Goal: Transaction & Acquisition: Book appointment/travel/reservation

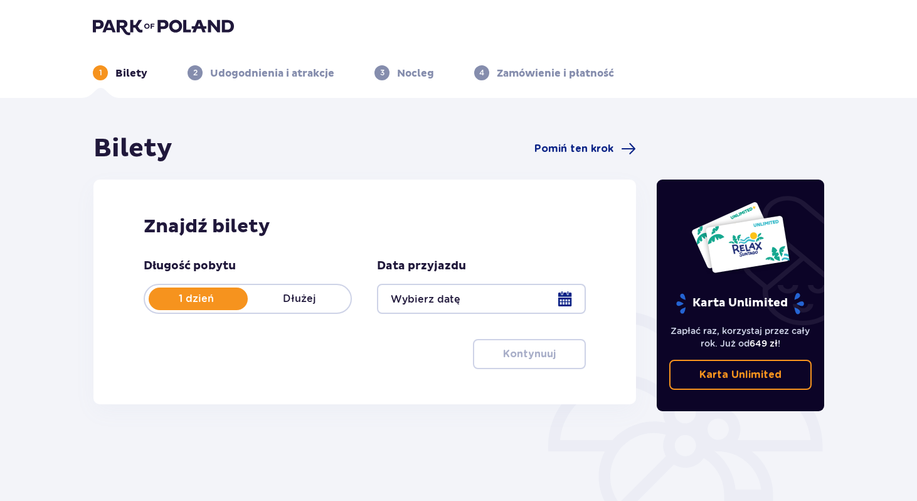
click at [517, 297] on div at bounding box center [481, 299] width 208 height 30
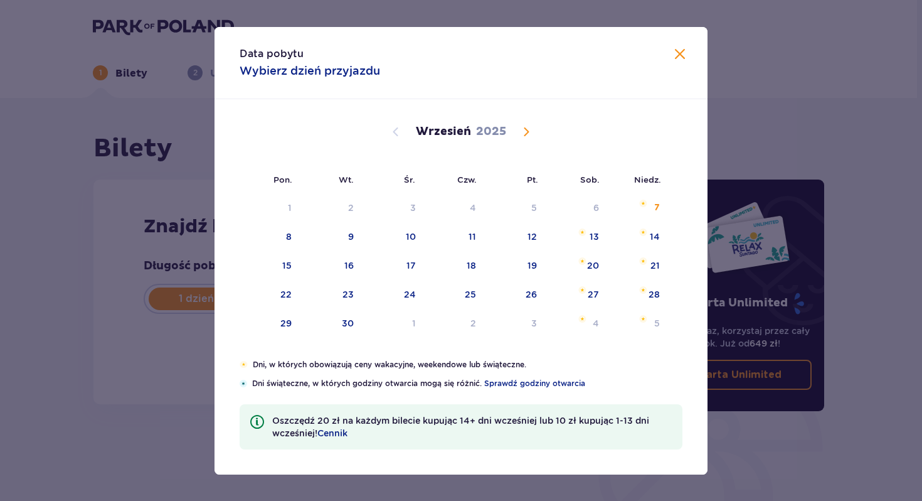
click at [526, 134] on span "Calendar" at bounding box center [526, 131] width 15 height 15
click at [396, 136] on span "Calendar" at bounding box center [395, 131] width 15 height 15
click at [417, 263] on div "17" at bounding box center [394, 266] width 62 height 28
type input "17.09.25"
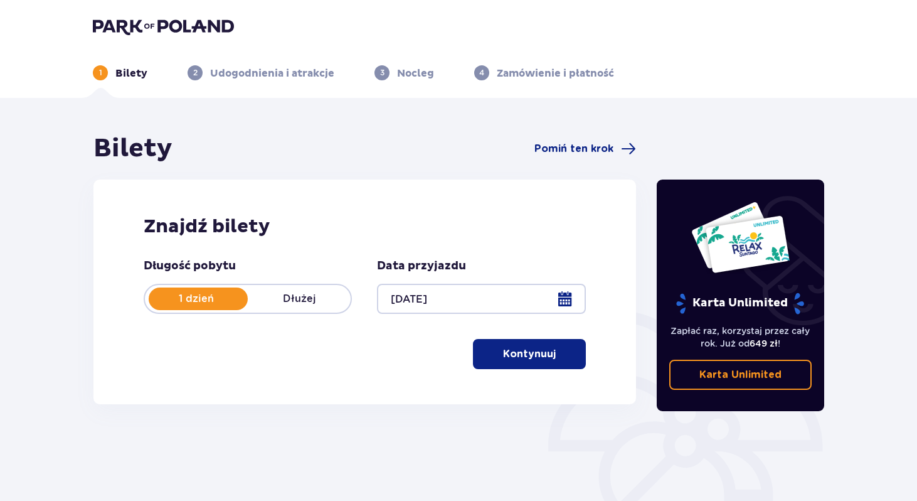
click at [524, 352] on p "Kontynuuj" at bounding box center [529, 354] width 53 height 14
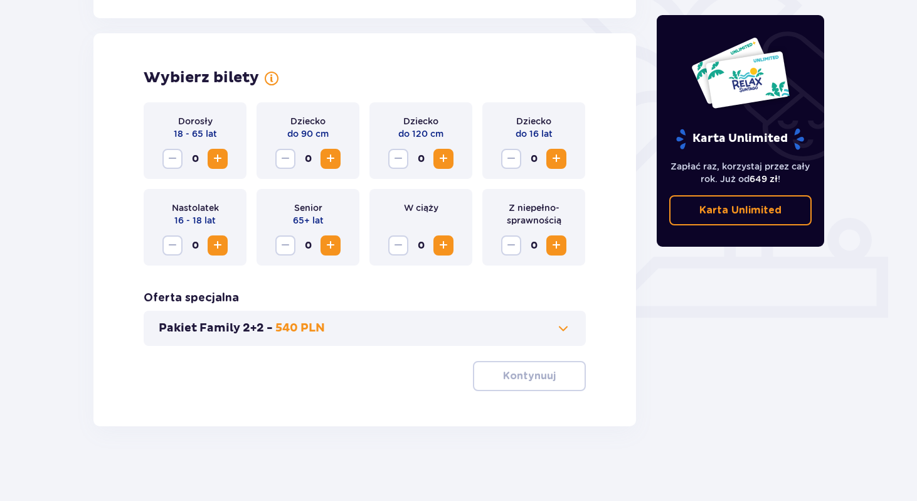
scroll to position [331, 0]
click at [210, 159] on span "Increase" at bounding box center [217, 158] width 15 height 15
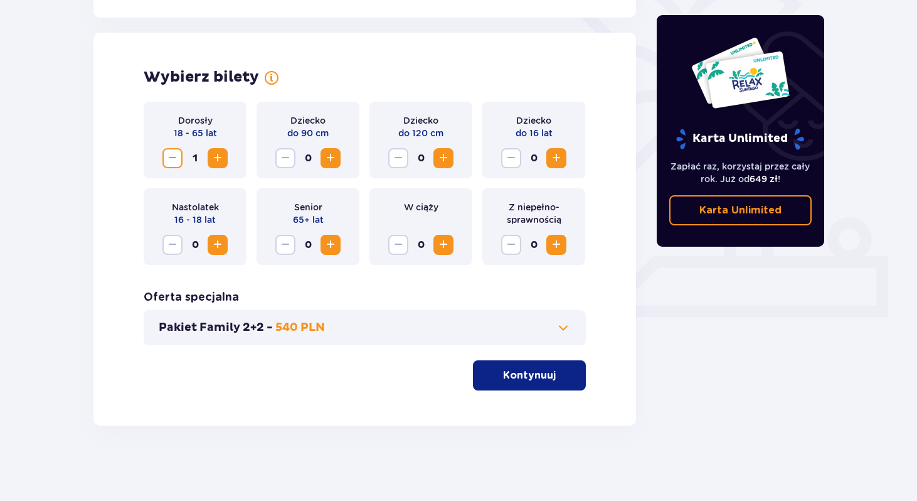
click at [519, 373] on p "Kontynuuj" at bounding box center [529, 375] width 53 height 14
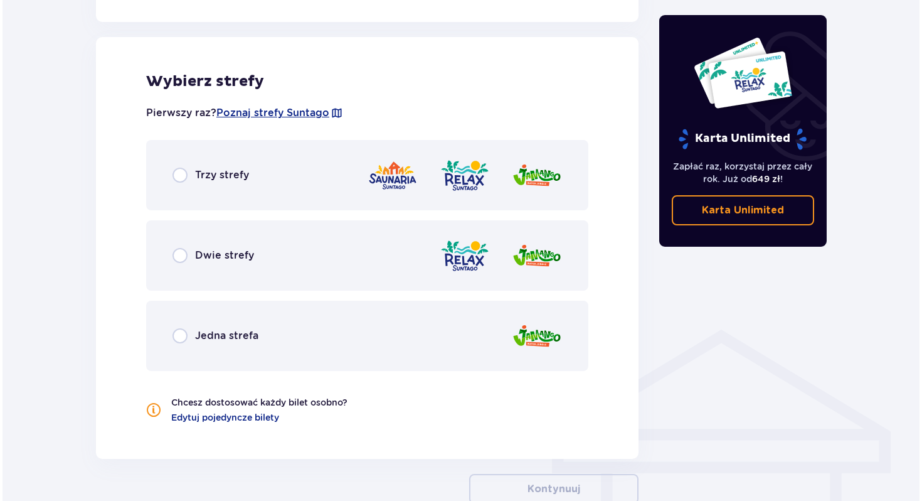
scroll to position [697, 0]
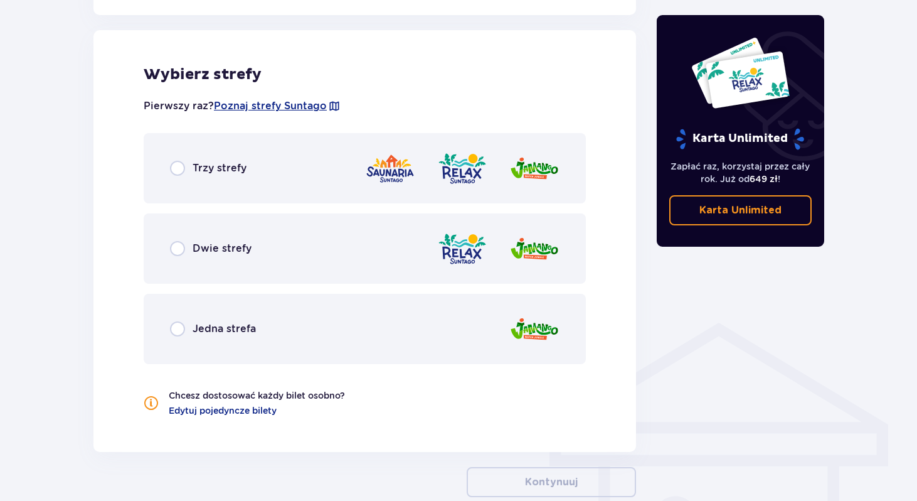
click at [290, 95] on div "Pierwszy raz? Poznaj strefy Suntago" at bounding box center [365, 106] width 442 height 24
click at [290, 105] on span "Poznaj strefy Suntago" at bounding box center [270, 106] width 113 height 14
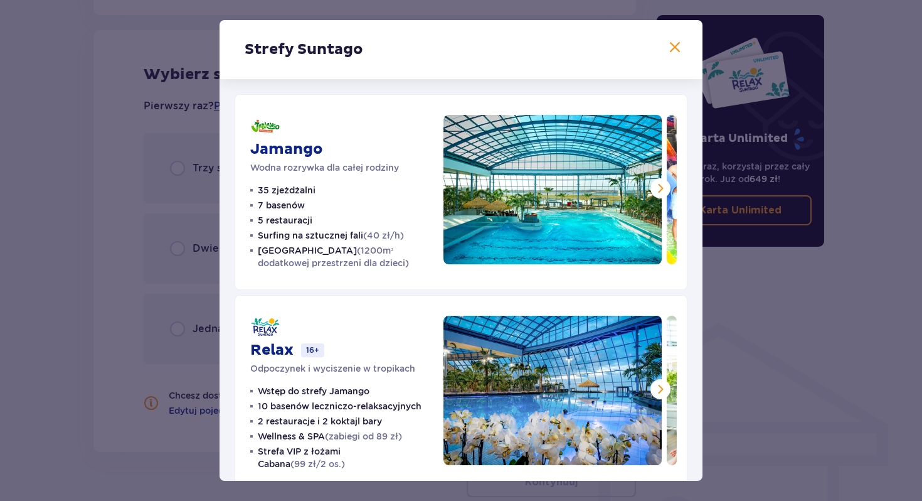
drag, startPoint x: 702, startPoint y: 110, endPoint x: 701, endPoint y: 190, distance: 80.3
click at [701, 190] on div "Strefy Suntago Jamango Wodna rozrywka dla całej rodziny 35 zjeżdżalni 7 basenów…" at bounding box center [461, 250] width 483 height 461
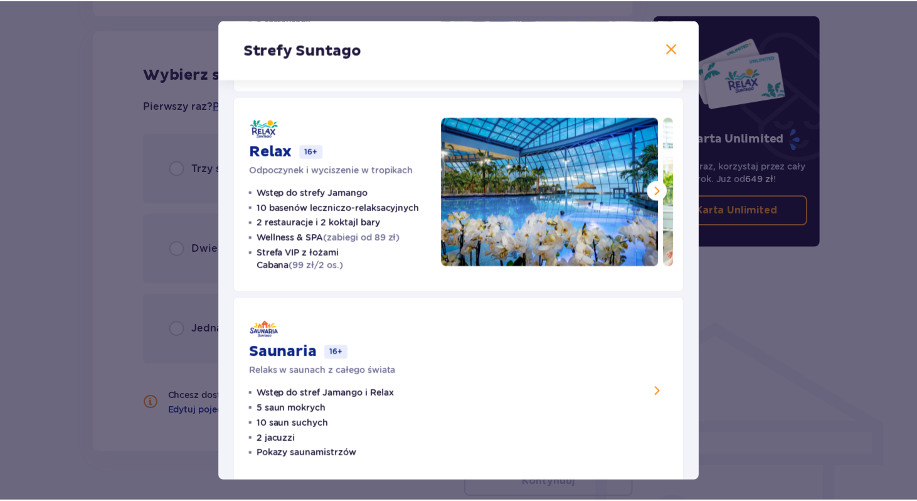
scroll to position [221, 0]
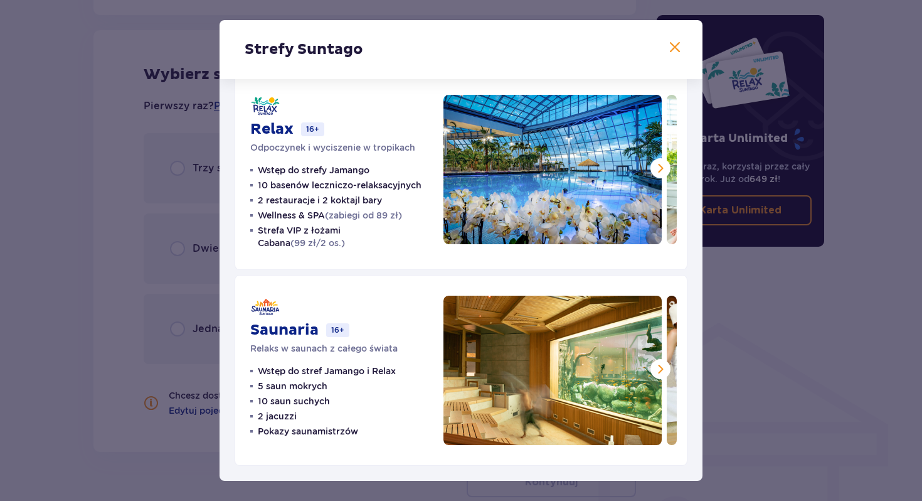
click at [768, 390] on div "Strefy Suntago Jamango Wodna rozrywka dla całej rodziny 35 zjeżdżalni 7 basenów…" at bounding box center [461, 250] width 922 height 501
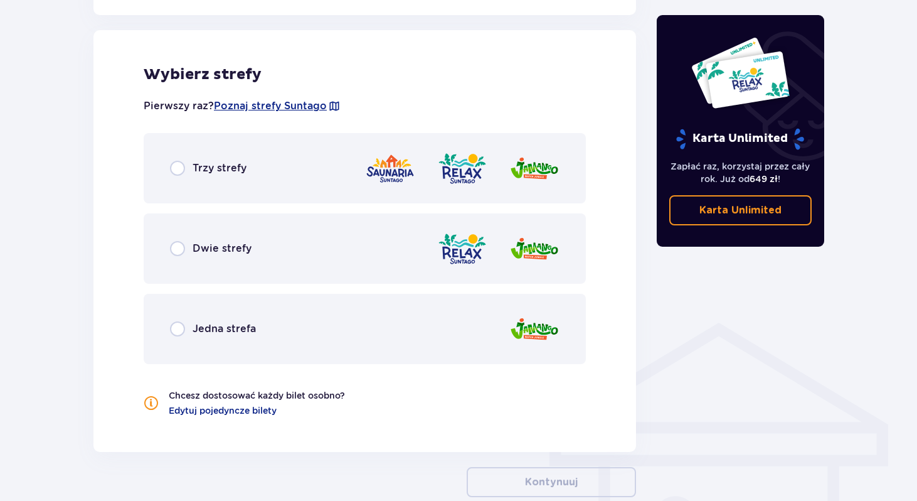
click at [222, 178] on div "Trzy strefy" at bounding box center [365, 168] width 442 height 70
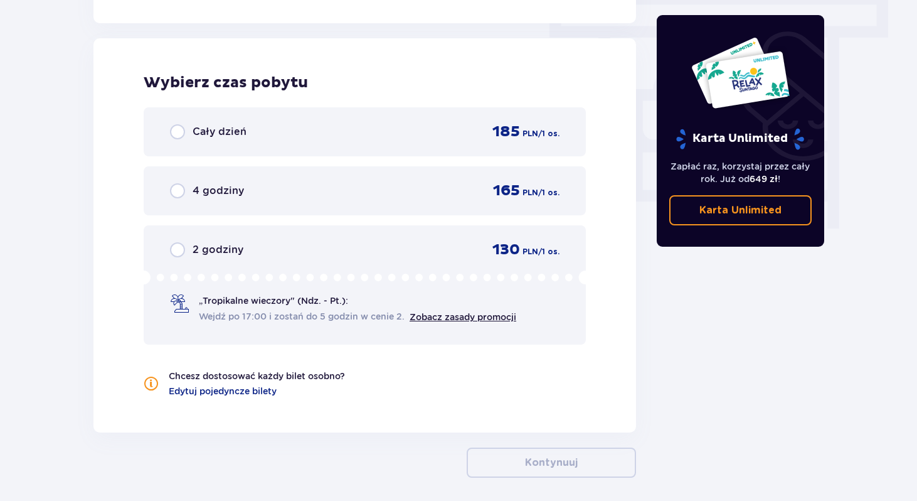
scroll to position [1133, 0]
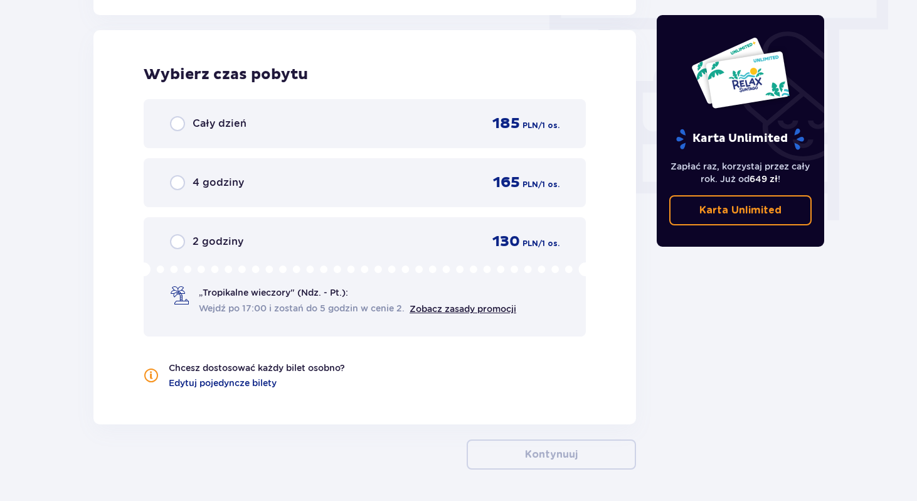
click at [237, 126] on p "Cały dzień" at bounding box center [220, 124] width 54 height 14
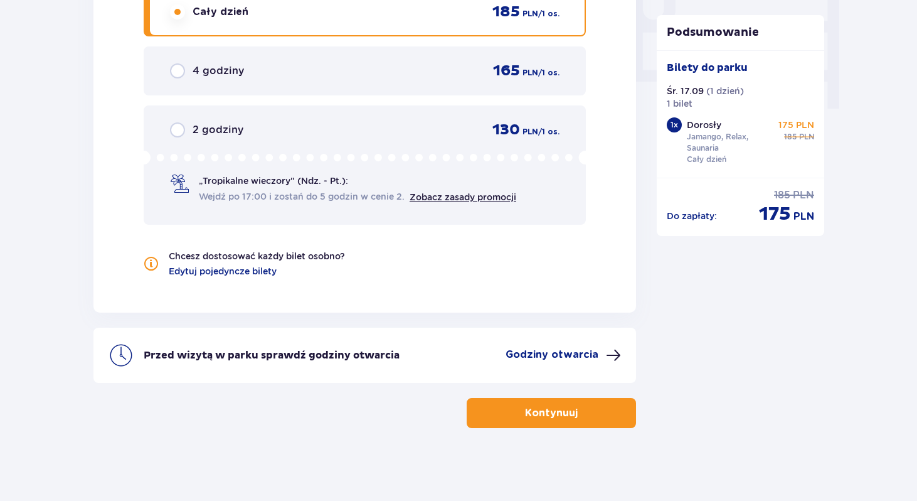
scroll to position [1247, 0]
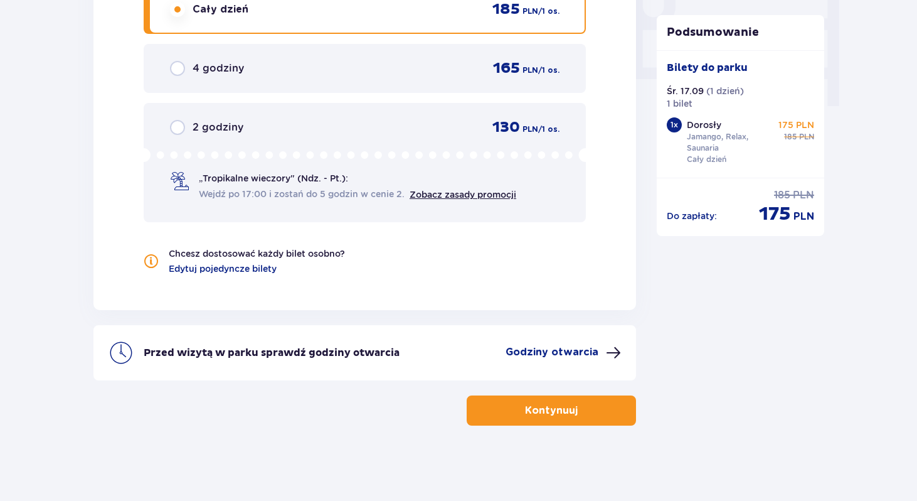
click at [348, 198] on span "Wejdź po 17:00 i zostań do 5 godzin w cenie 2." at bounding box center [302, 194] width 206 height 13
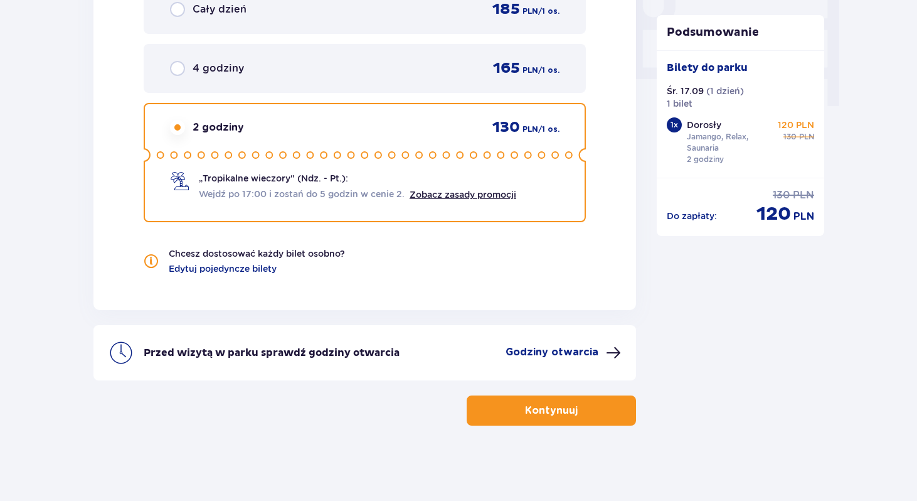
click at [360, 24] on div "Cały dzień 185 PLN / 1 os." at bounding box center [365, 9] width 442 height 49
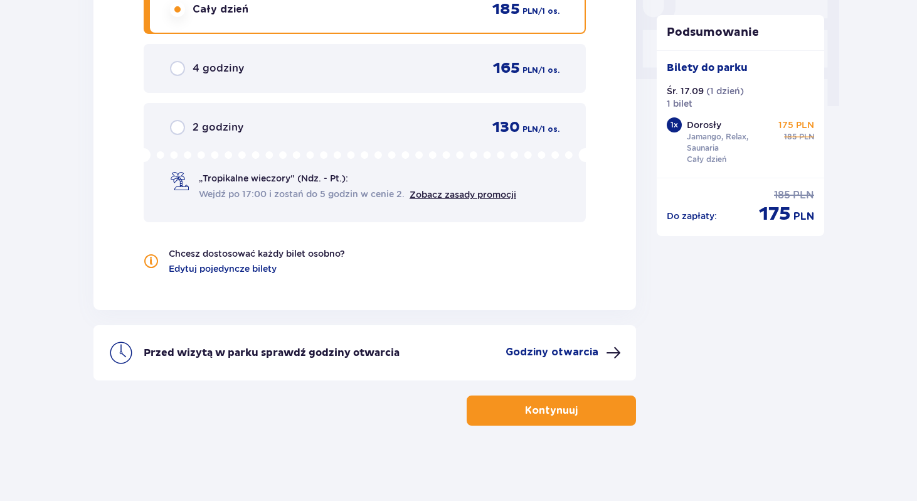
click at [569, 350] on p "Godziny otwarcia" at bounding box center [552, 352] width 93 height 14
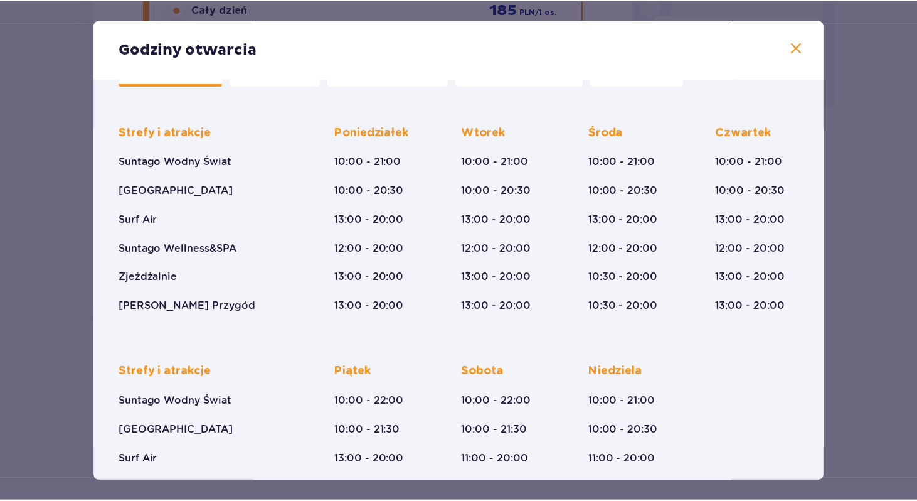
scroll to position [54, 0]
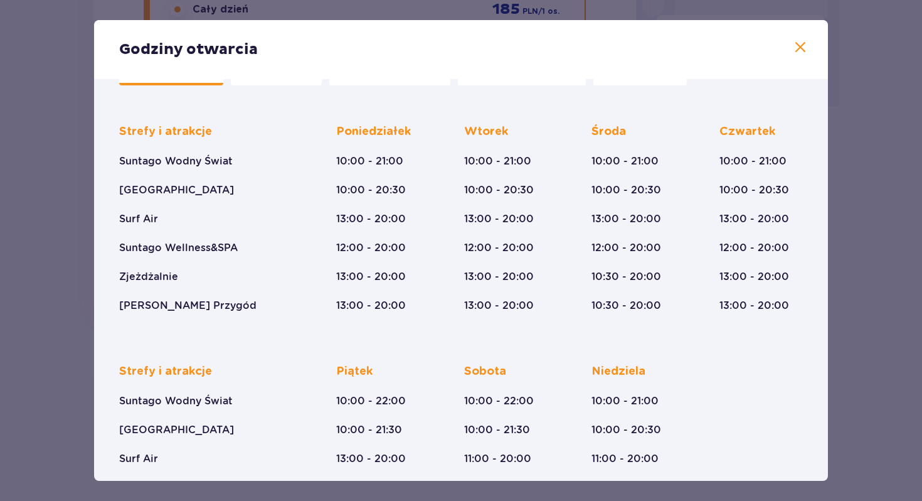
click at [801, 41] on span at bounding box center [800, 47] width 15 height 15
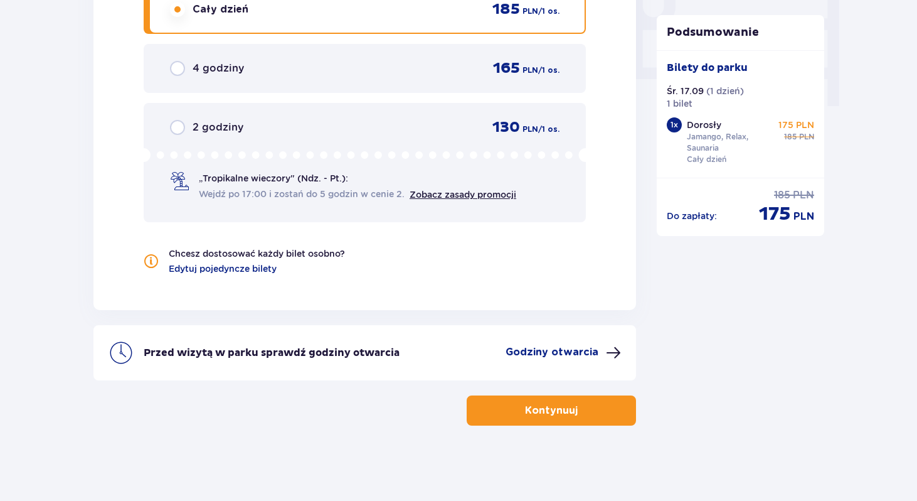
click at [569, 415] on button "Kontynuuj" at bounding box center [551, 410] width 169 height 30
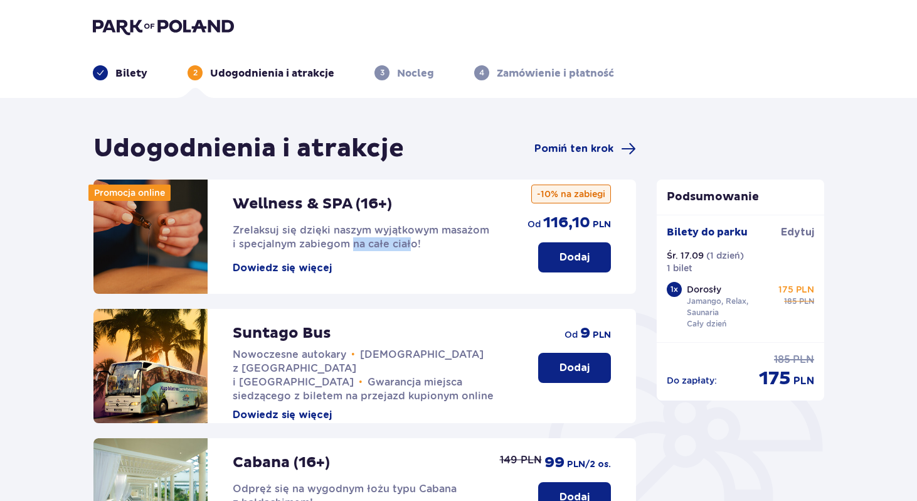
drag, startPoint x: 352, startPoint y: 238, endPoint x: 408, endPoint y: 243, distance: 56.6
click at [409, 243] on span "Zrelaksuj się dzięki naszym wyjątkowym masażom i specjalnym zabiegom na całe ci…" at bounding box center [361, 237] width 257 height 26
click at [408, 243] on span "Zrelaksuj się dzięki naszym wyjątkowym masażom i specjalnym zabiegom na całe ci…" at bounding box center [361, 237] width 257 height 26
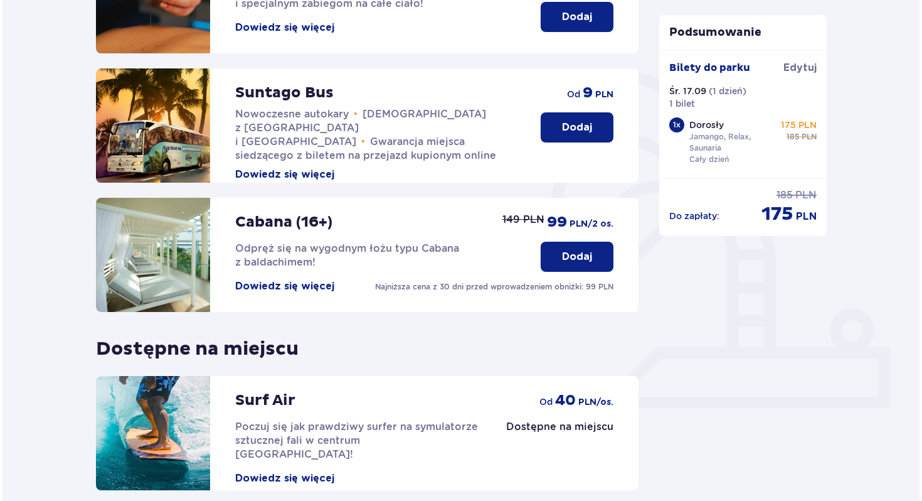
scroll to position [238, 0]
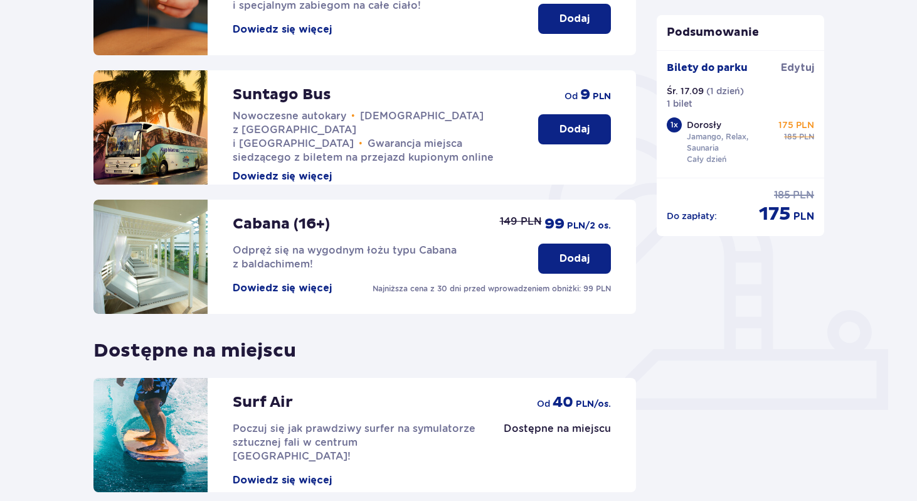
click at [293, 169] on button "Dowiedz się więcej" at bounding box center [282, 176] width 99 height 14
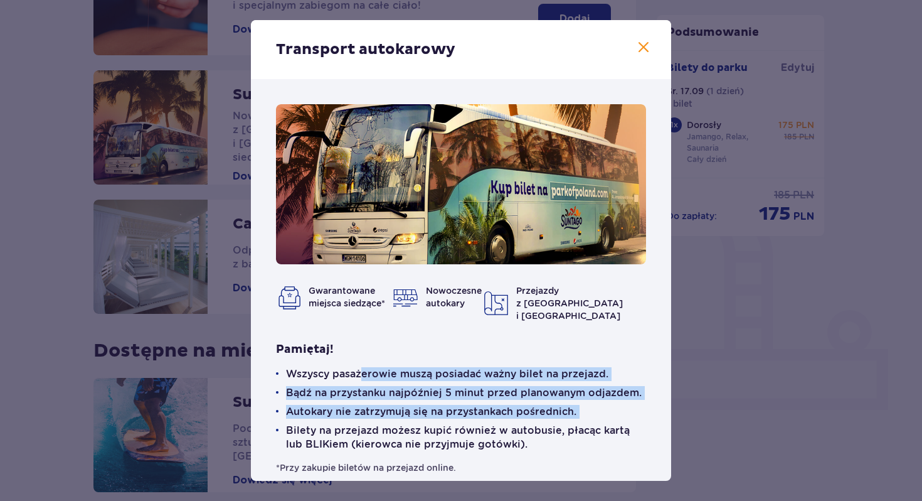
drag, startPoint x: 360, startPoint y: 360, endPoint x: 577, endPoint y: 407, distance: 222.2
click at [577, 407] on ul "Wszyscy pasażerowie muszą posiadać ważny bilet na przejazd. Bądź na przystanku …" at bounding box center [461, 409] width 370 height 84
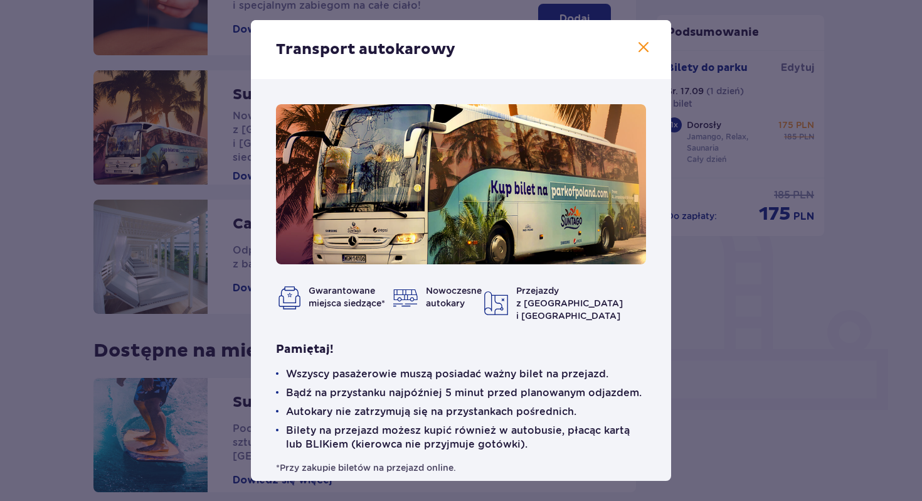
click at [567, 426] on p "Bilety na przejazd możesz kupić również w autobusie, płacąc kartą lub BLIKiem (…" at bounding box center [466, 438] width 360 height 28
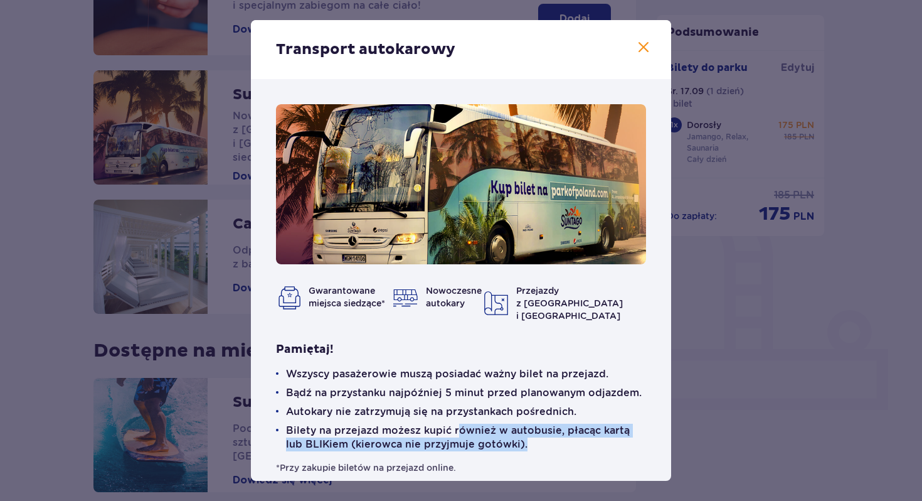
drag, startPoint x: 453, startPoint y: 415, endPoint x: 538, endPoint y: 424, distance: 85.2
click at [538, 424] on p "Bilety na przejazd możesz kupić również w autobusie, płacąc kartą lub BLIKiem (…" at bounding box center [466, 438] width 360 height 28
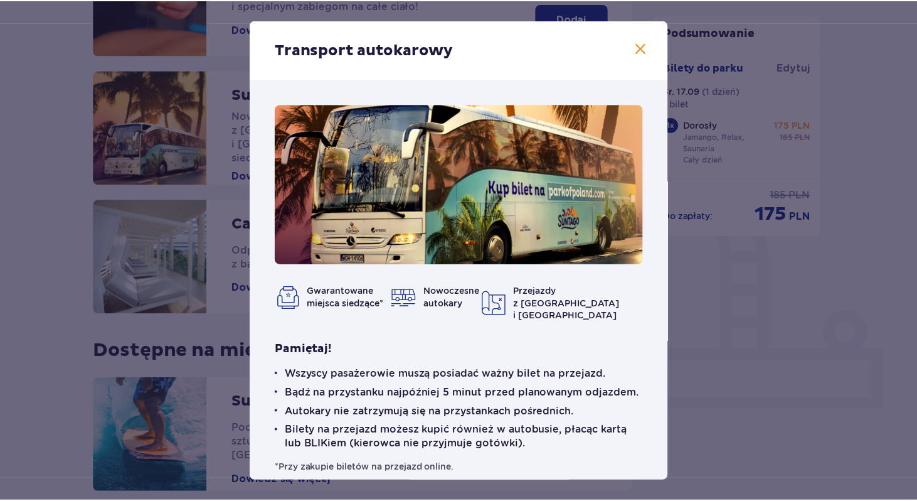
scroll to position [4, 0]
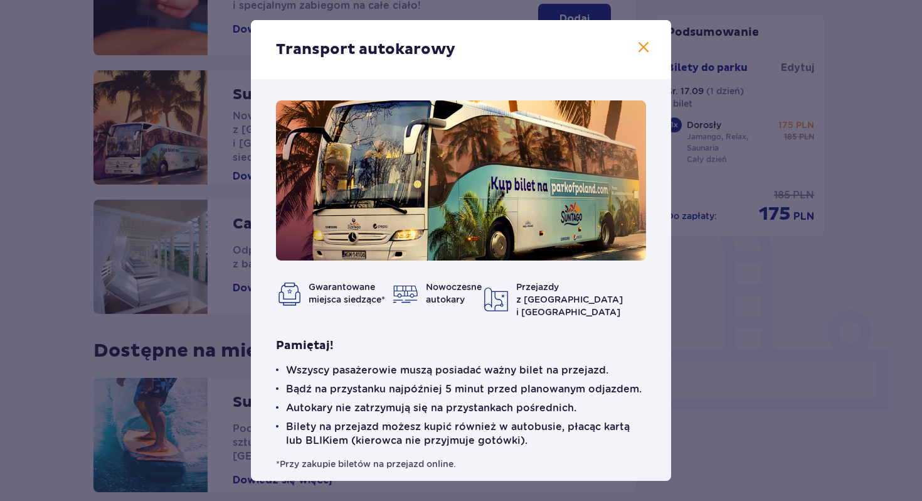
click at [636, 40] on div "Transport autokarowy" at bounding box center [461, 49] width 420 height 59
click at [419, 300] on img at bounding box center [405, 292] width 25 height 25
click at [641, 50] on span at bounding box center [643, 47] width 15 height 15
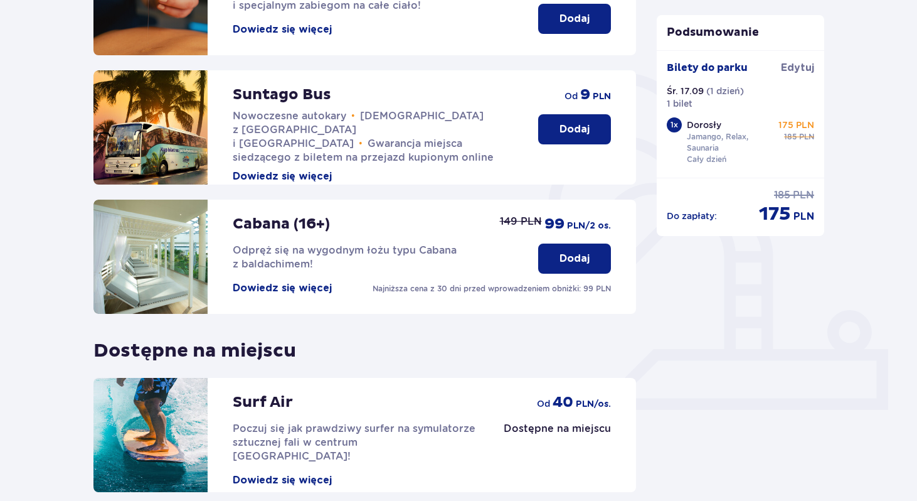
click at [577, 133] on p "Dodaj" at bounding box center [575, 129] width 30 height 14
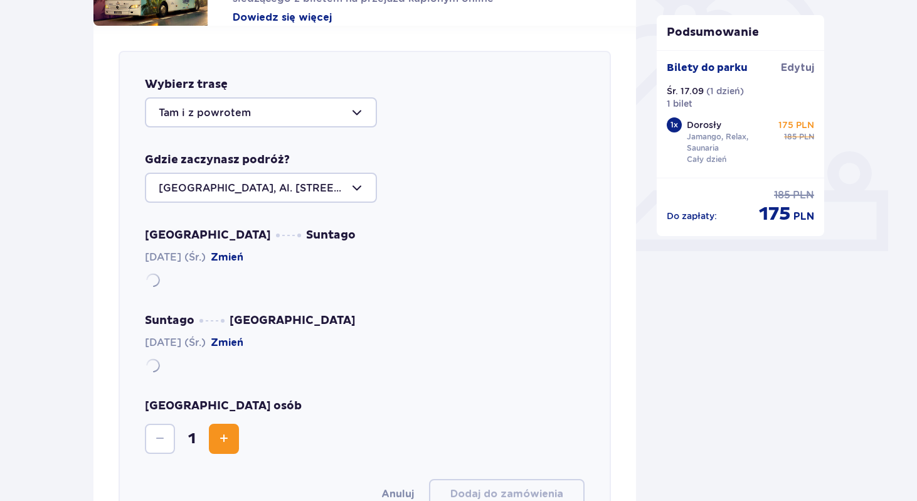
scroll to position [433, 0]
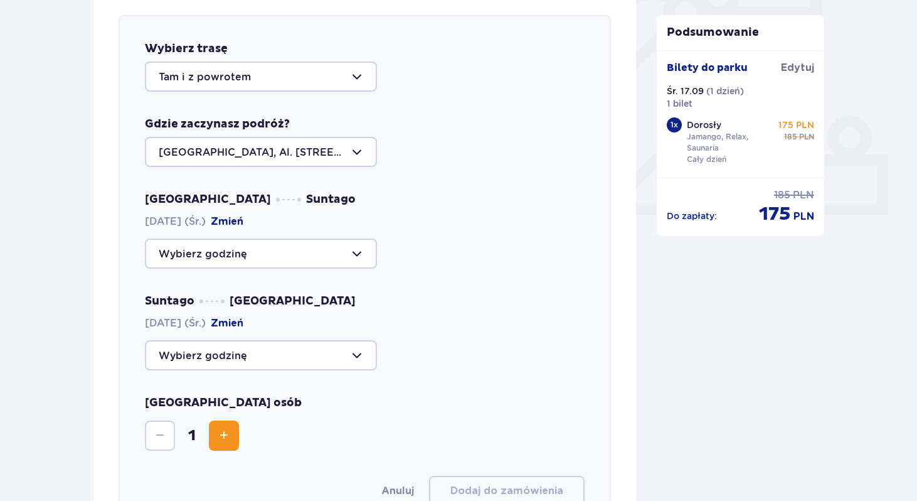
click at [292, 70] on div at bounding box center [261, 76] width 232 height 30
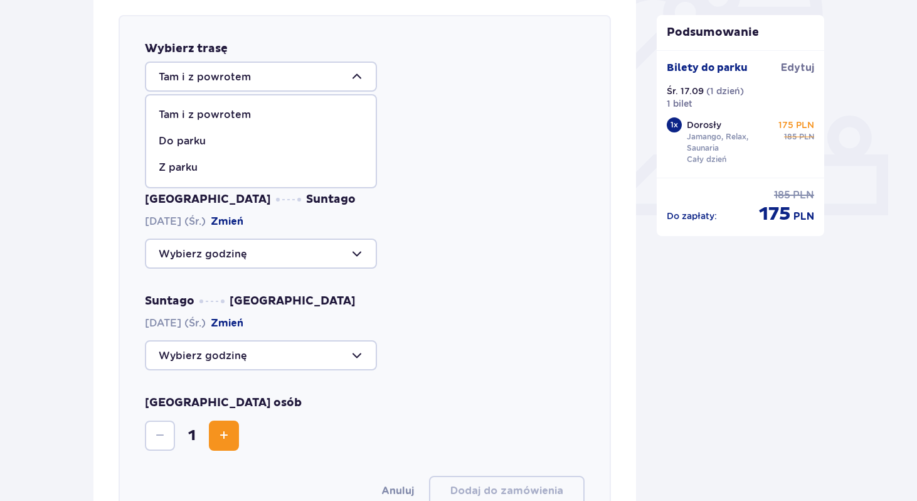
click at [292, 70] on div at bounding box center [261, 76] width 232 height 30
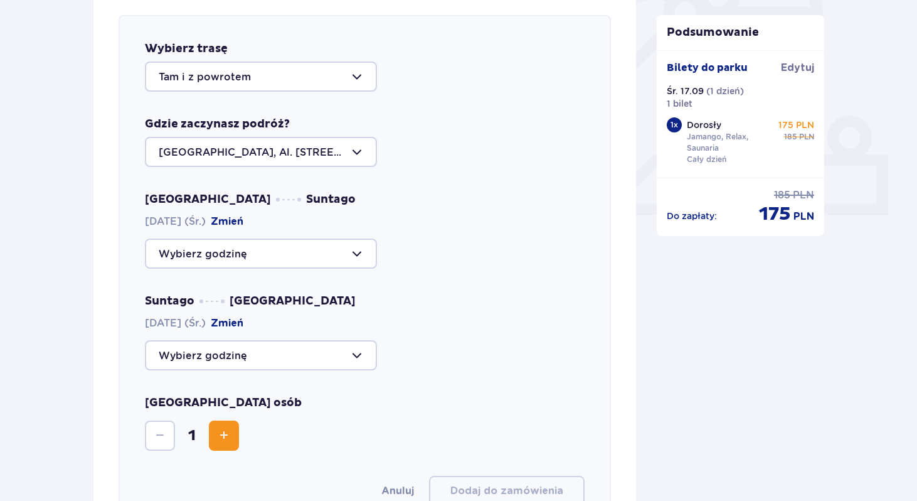
click at [295, 144] on div at bounding box center [261, 152] width 232 height 30
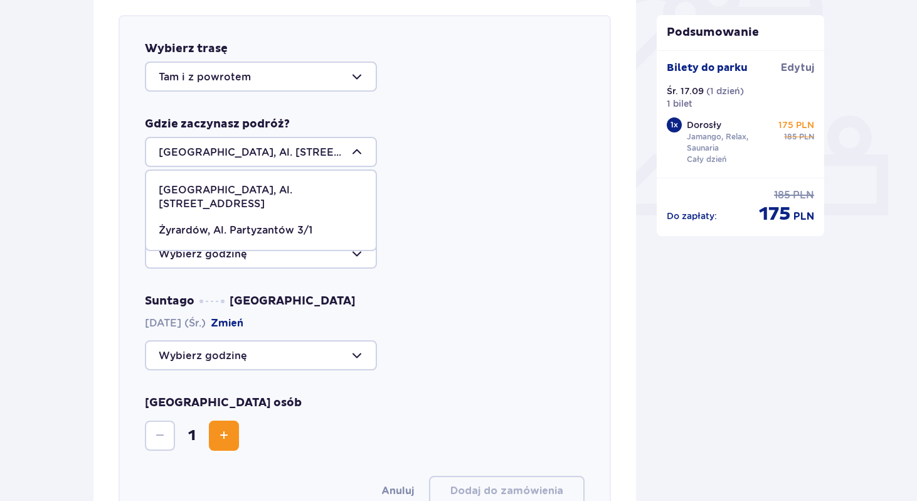
click at [298, 188] on p "Warszawa, Al. Jerozolimskie 56" at bounding box center [261, 197] width 205 height 28
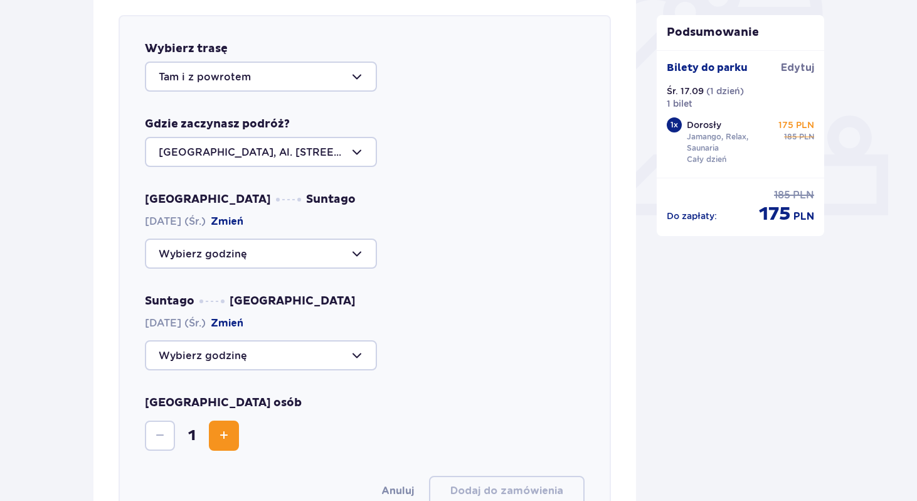
click at [340, 253] on div at bounding box center [261, 253] width 232 height 30
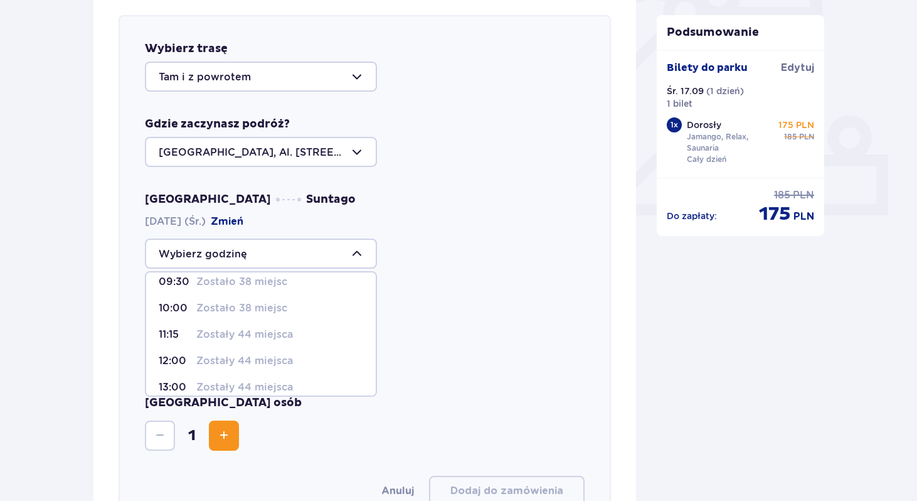
scroll to position [34, 0]
click at [437, 265] on div "09:00 Zostało 38 miejsc 09:30 Zostało 38 miejsc 10:00 Zostało 38 miejsc 11:15 Z…" at bounding box center [365, 253] width 440 height 30
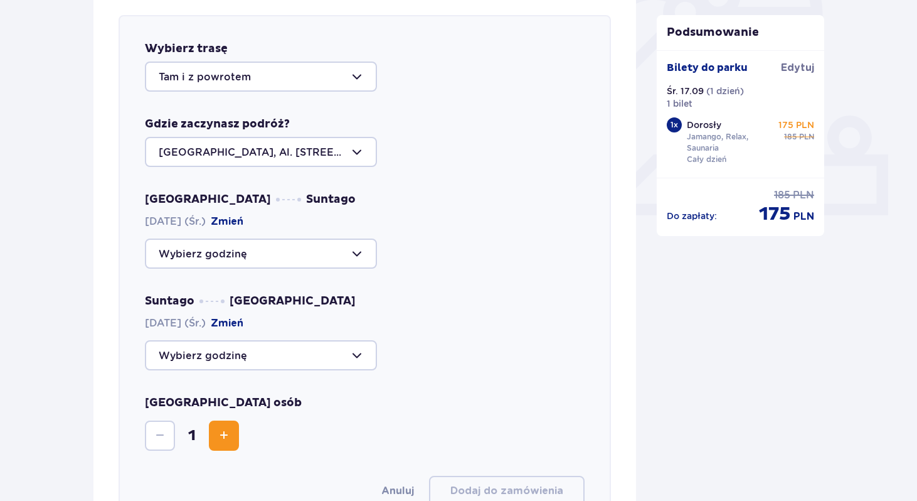
click at [316, 370] on div at bounding box center [261, 355] width 232 height 30
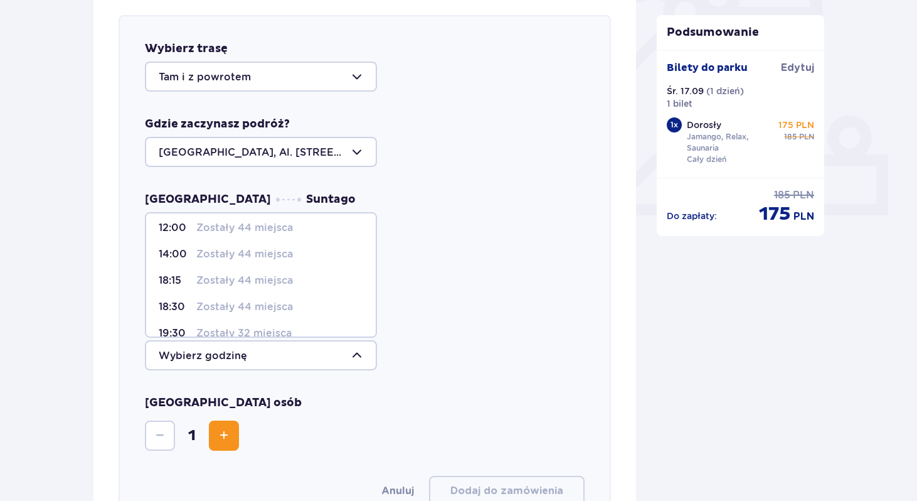
scroll to position [74, 0]
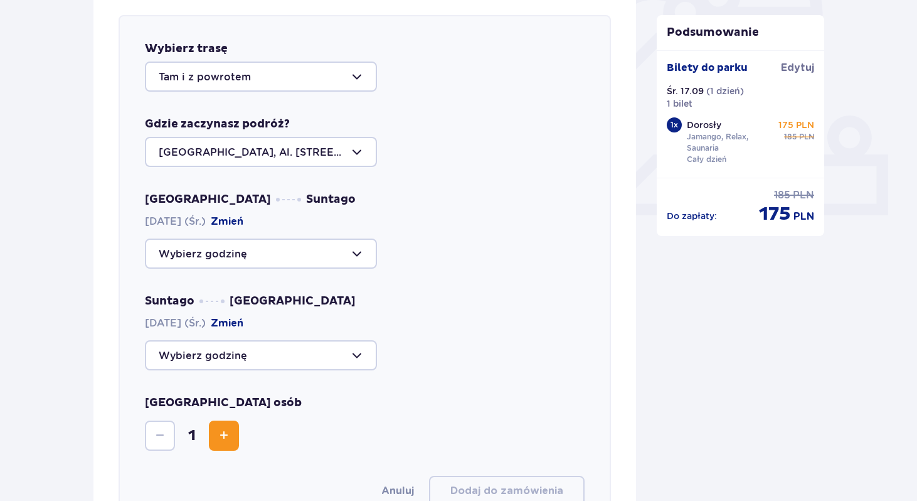
click at [472, 320] on div "Suntago Warszawa 17.09.2025 (Śr.) Zmień" at bounding box center [365, 332] width 440 height 77
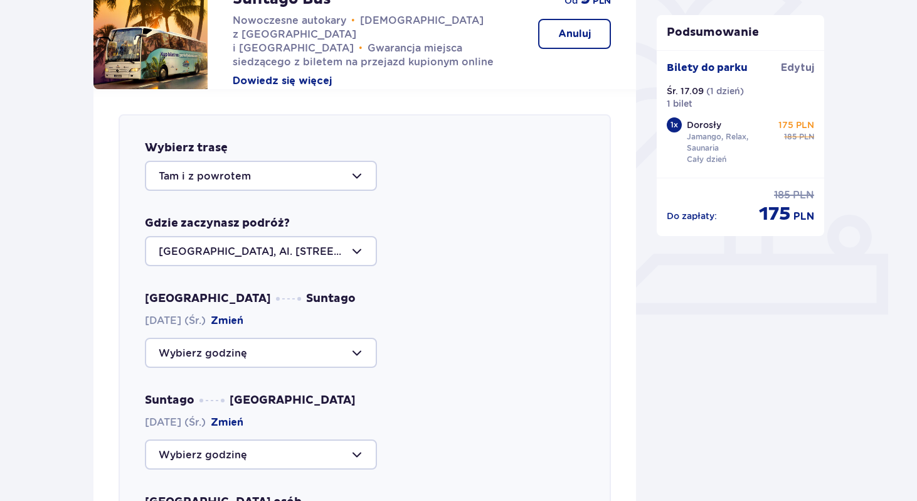
scroll to position [0, 0]
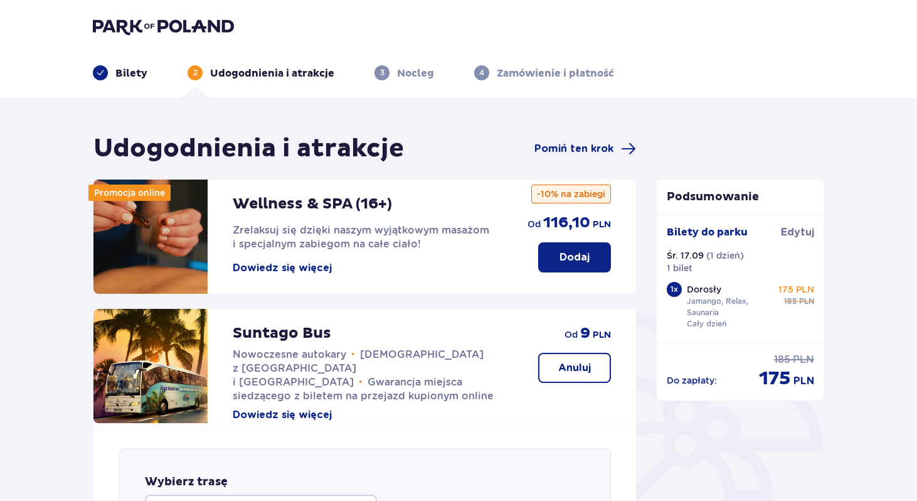
click at [410, 76] on p "Nocleg" at bounding box center [415, 74] width 37 height 14
click at [176, 26] on img at bounding box center [163, 27] width 141 height 18
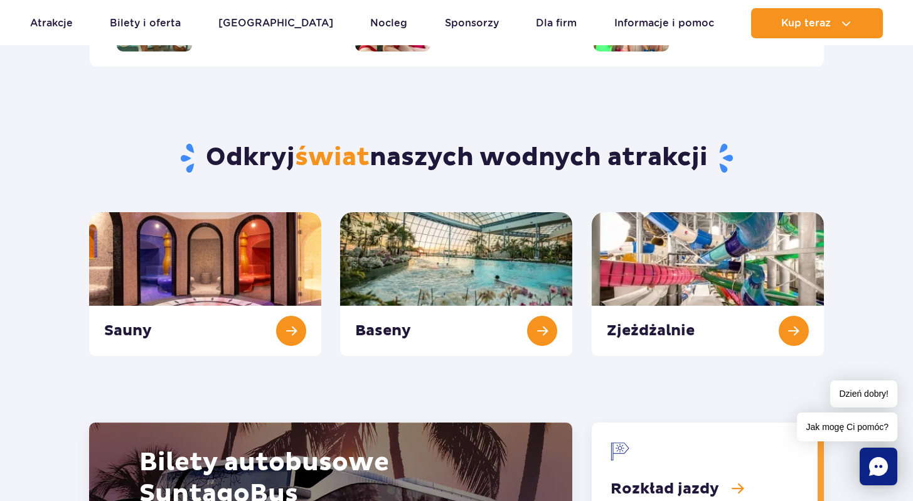
scroll to position [1323, 0]
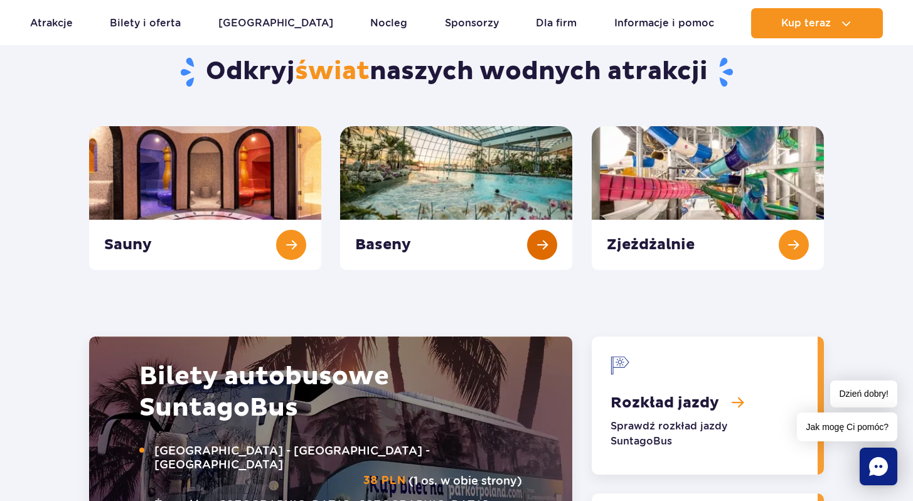
click at [424, 170] on link "Baseny" at bounding box center [456, 198] width 232 height 144
